Goal: Information Seeking & Learning: Understand process/instructions

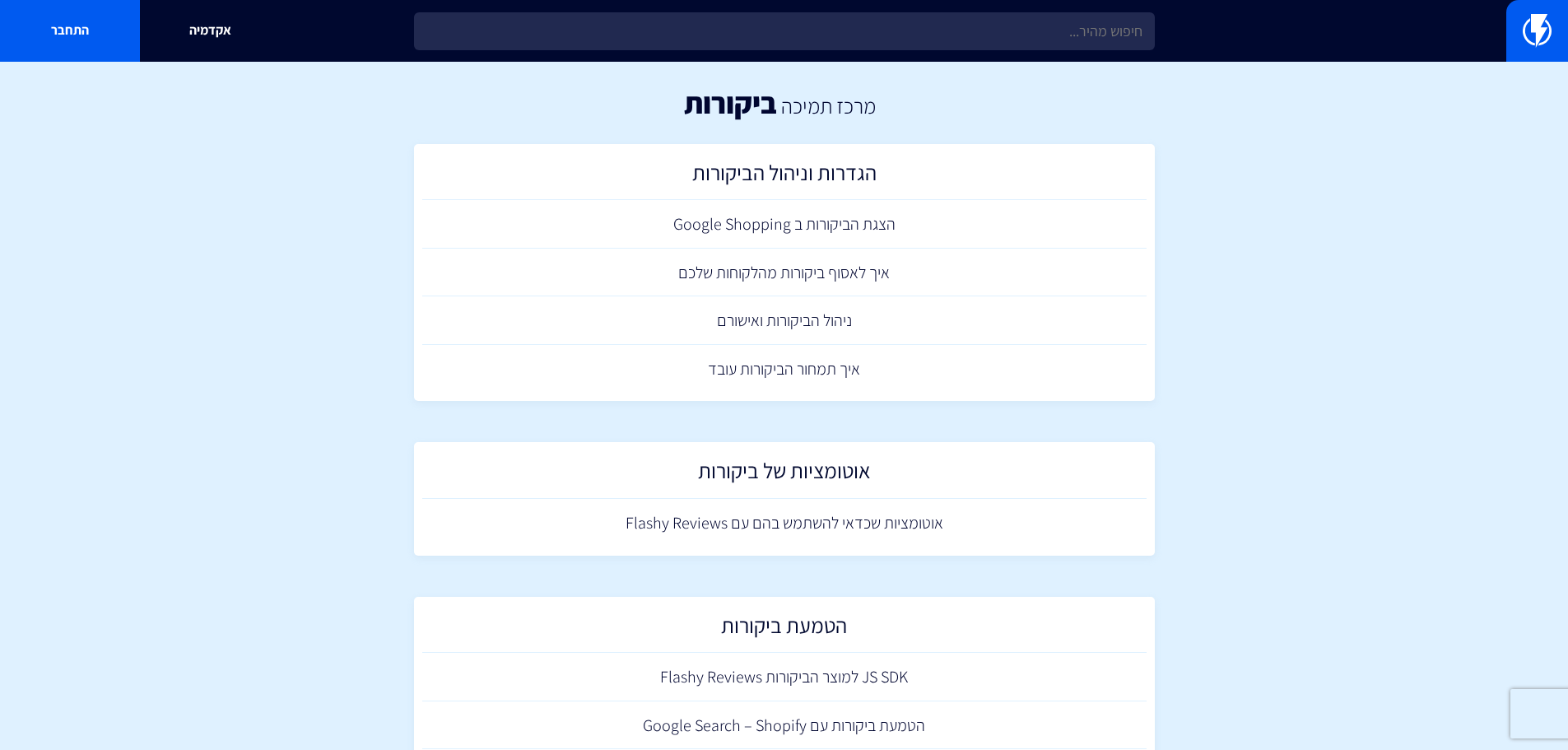
click at [1297, 416] on section "מרכז תמיכה ביקורות הגדרות וניהול הביקורות הצגת הביקורות ב Google Shopping איך ל…" at bounding box center [784, 623] width 1568 height 1122
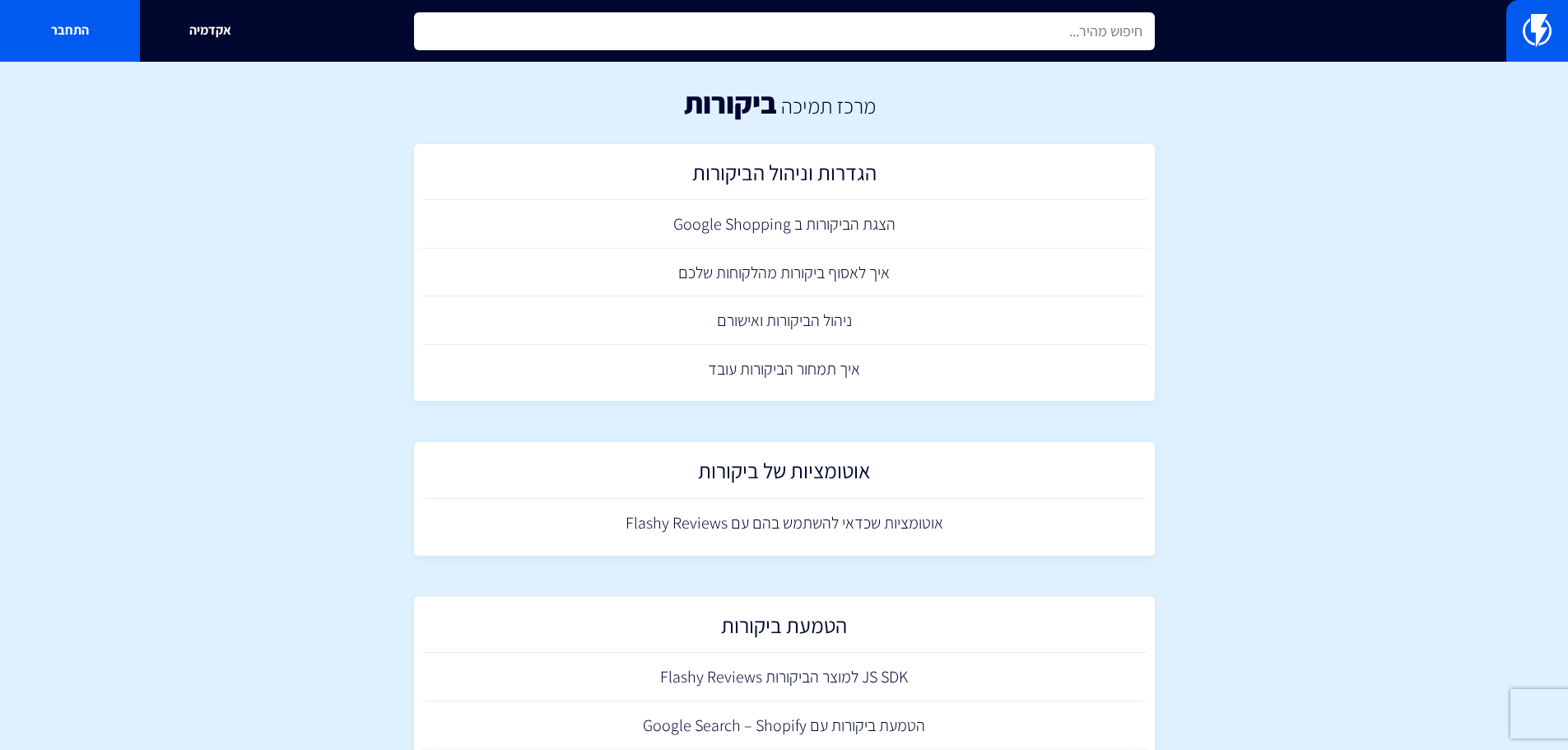
click at [1000, 36] on input "text" at bounding box center [784, 31] width 741 height 38
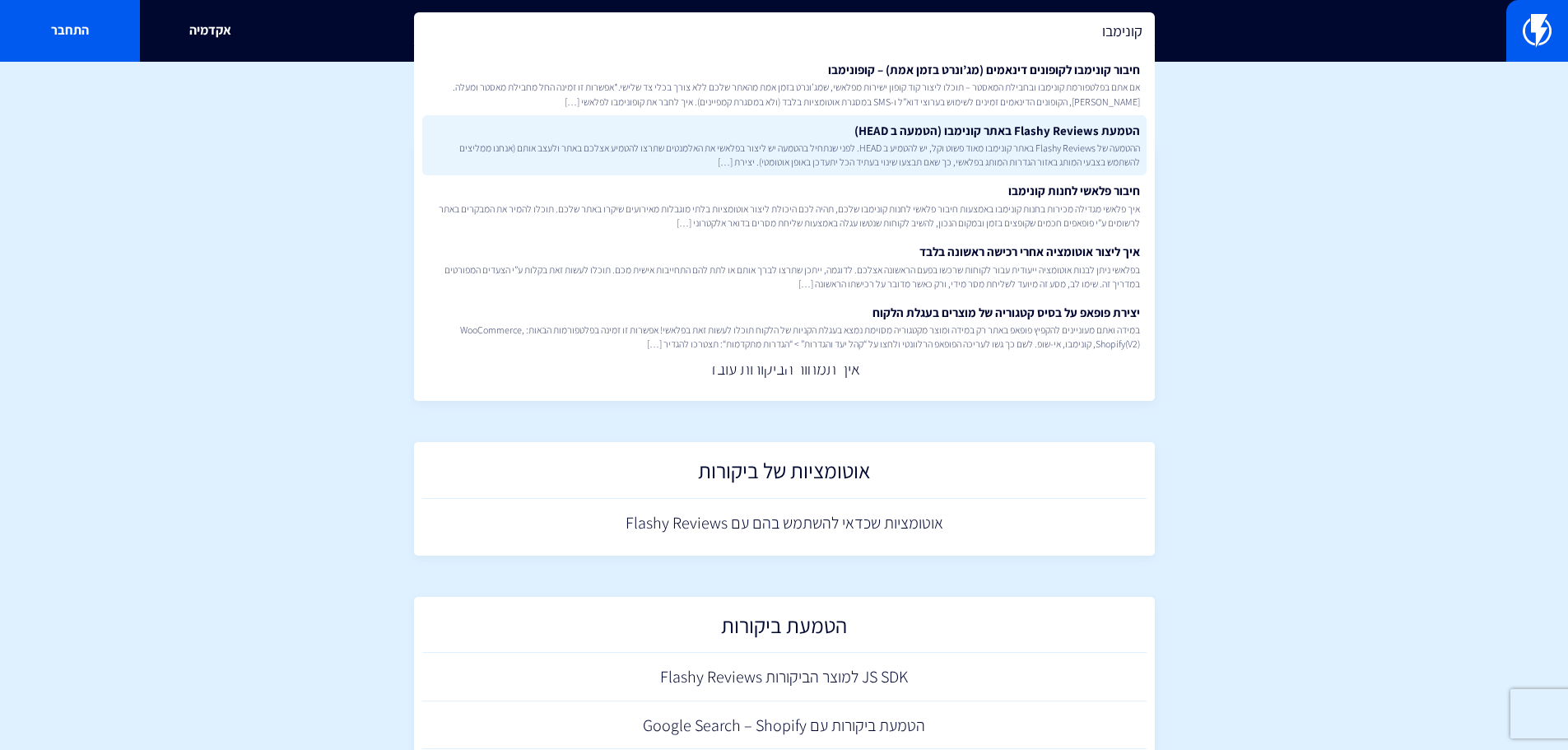
type input "קונימבו"
click at [948, 122] on link "הטמעת Flashy Reviews באתר קונימבו (הטמעה ב HEAD) ההטמעה של Flashy Reviews באתר …" at bounding box center [784, 146] width 724 height 61
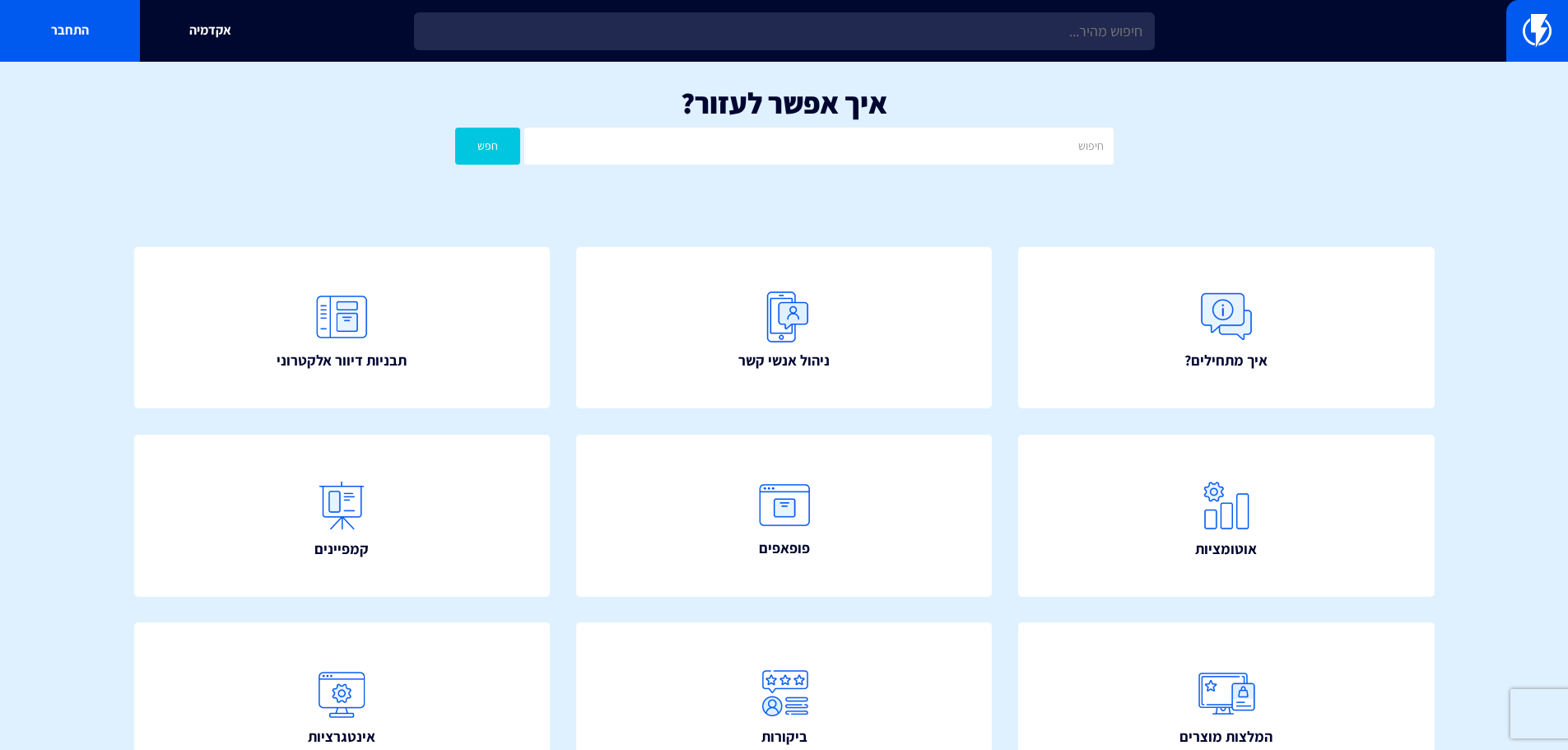
click at [979, 17] on input "text" at bounding box center [784, 31] width 741 height 38
click at [979, 18] on input "text" at bounding box center [784, 31] width 741 height 38
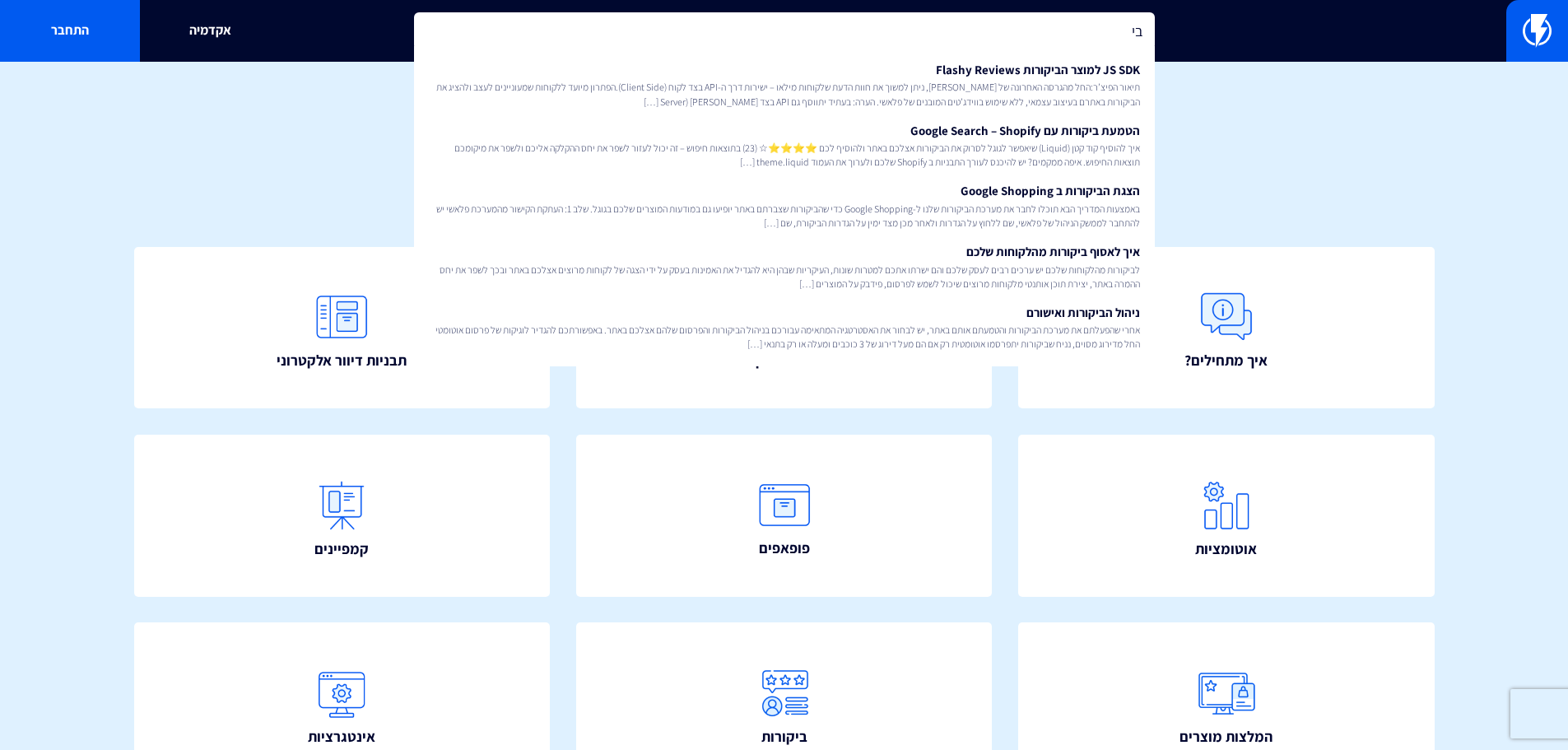
type input "ב"
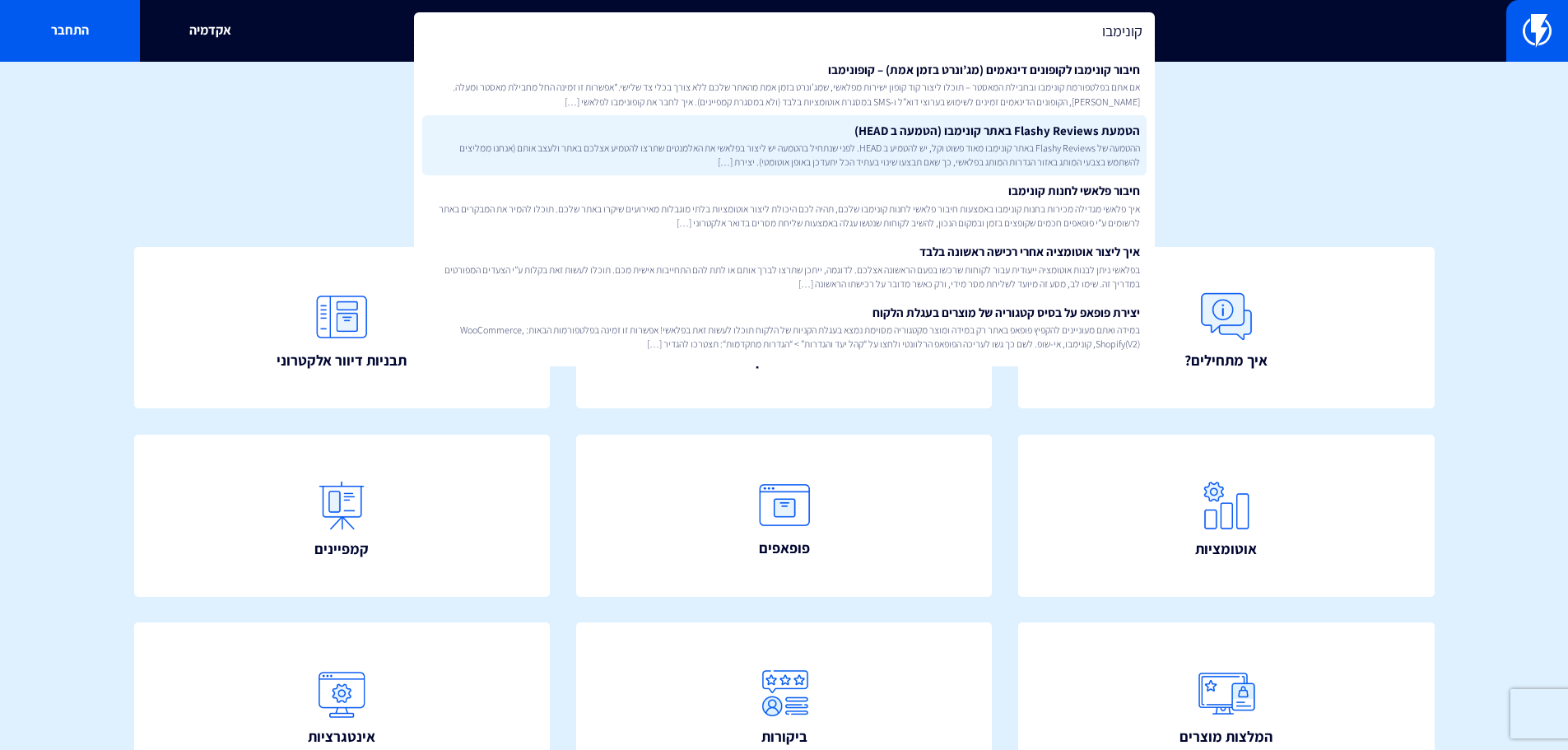
type input "קונימבו"
click at [1127, 160] on span "ההטמעה של Flashy Reviews באתר קונימבו מאוד פשוט וקל, יש להטמיע ב HEAD. לפני שנת…" at bounding box center [784, 155] width 711 height 28
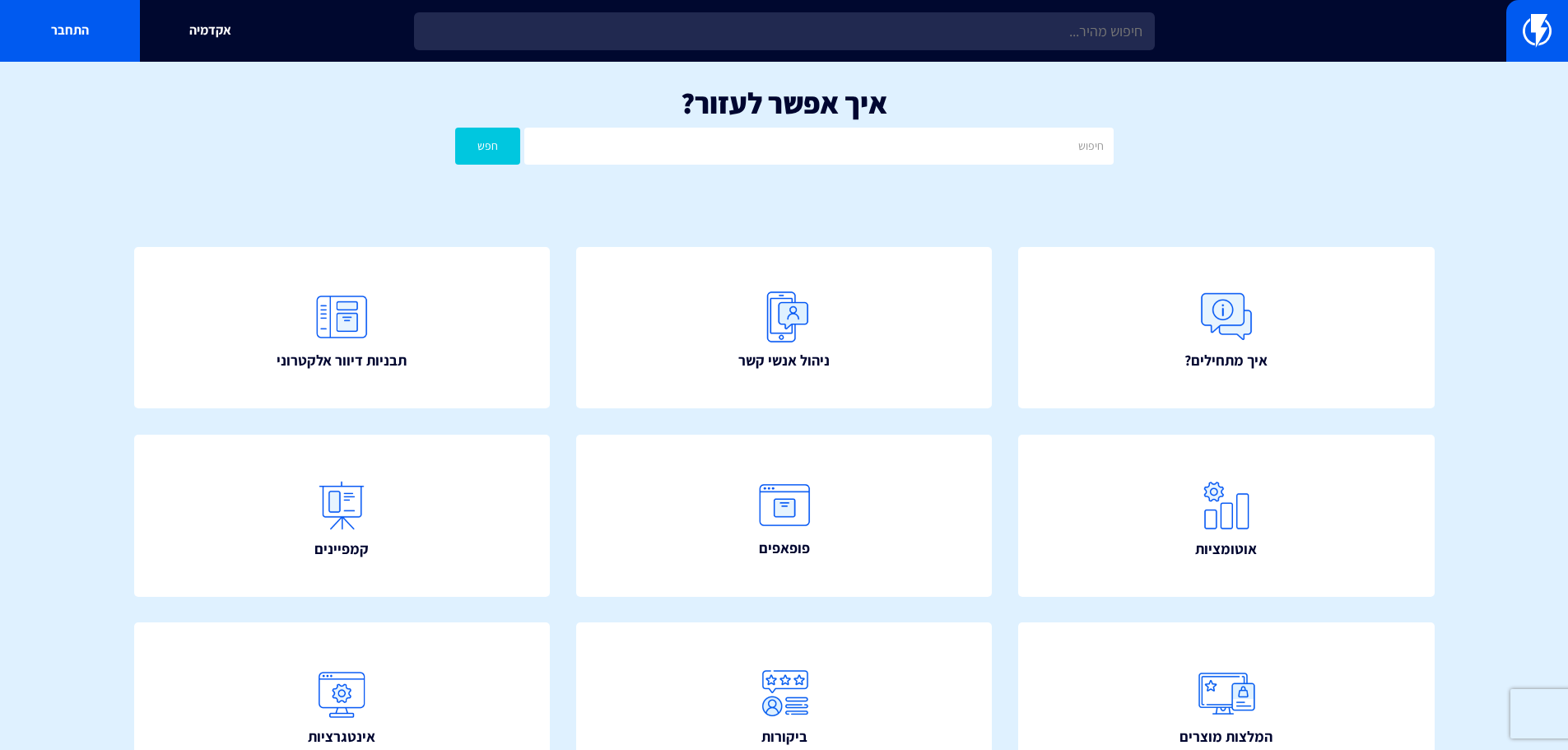
click at [1233, 121] on div "איך אפשר לעזור? חפש" at bounding box center [784, 129] width 1568 height 135
